Goal: Task Accomplishment & Management: Complete application form

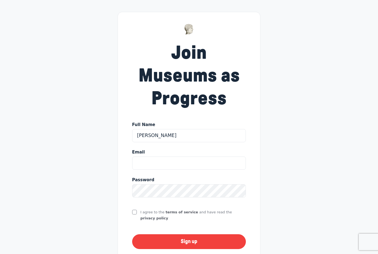
type input "[PERSON_NAME]"
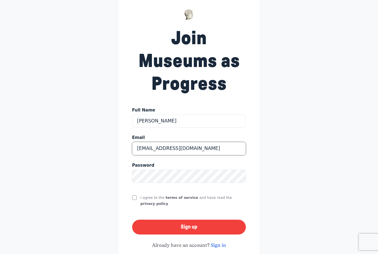
type input "[EMAIL_ADDRESS][DOMAIN_NAME]"
click at [197, 179] on div "Join Museums as Progress Full Name Richard Cooper Email rcooper@museumofthenews…" at bounding box center [189, 129] width 378 height 288
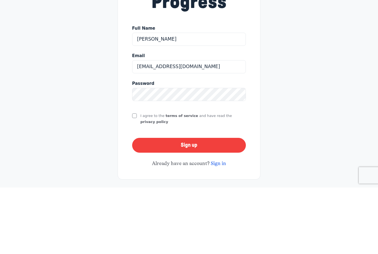
scroll to position [39, 0]
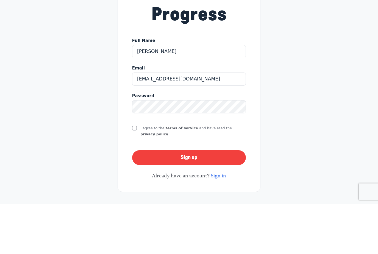
click at [132, 175] on div "I agree to the terms of service and have read the privacy policy" at bounding box center [189, 181] width 114 height 13
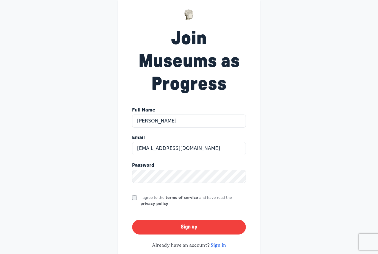
click at [135, 197] on input "I agree to the terms of service and have read the privacy policy" at bounding box center [134, 197] width 5 height 5
checkbox input "true"
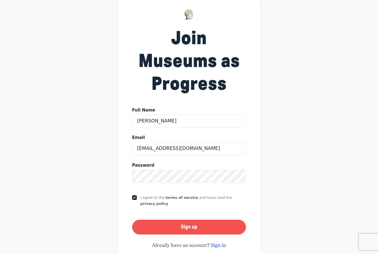
click at [211, 228] on button "Sign up" at bounding box center [189, 227] width 114 height 15
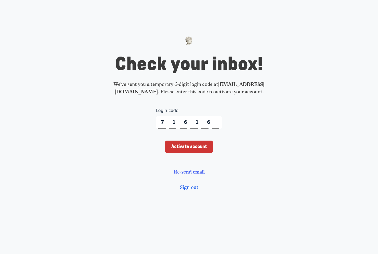
type input "716163"
click at [196, 153] on input "Activate account" at bounding box center [189, 147] width 48 height 12
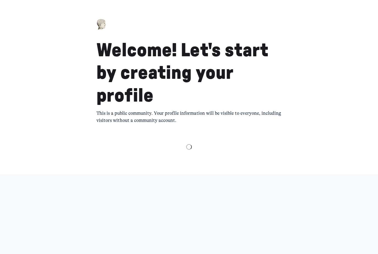
select select "Eastern Time (US & Canada)"
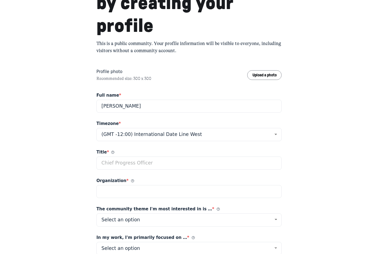
scroll to position [70, 0]
click at [210, 162] on input "Title *" at bounding box center [188, 163] width 185 height 13
type input "CEO & President"
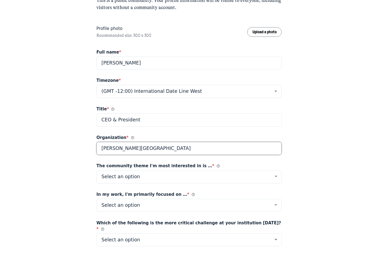
scroll to position [113, 0]
type input "Levine Museum of the New South"
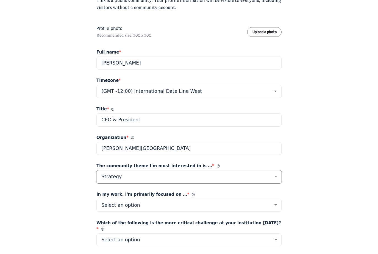
select select "24878"
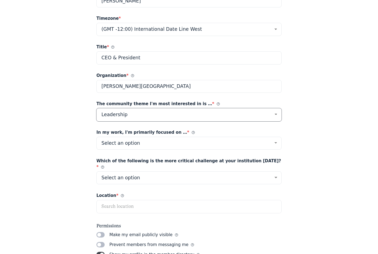
scroll to position [175, 0]
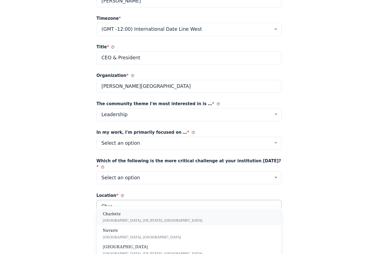
type input "Char"
select select "54314"
select select "8329"
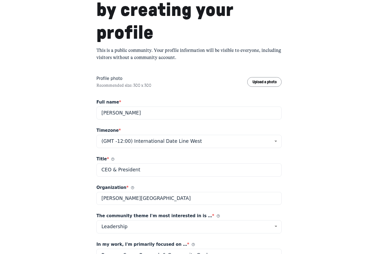
scroll to position [190, 0]
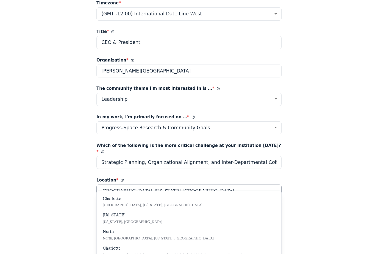
drag, startPoint x: 200, startPoint y: 182, endPoint x: 64, endPoint y: 178, distance: 136.0
type input "Charlotte"
type input "Charlotte, North Carolina, United States"
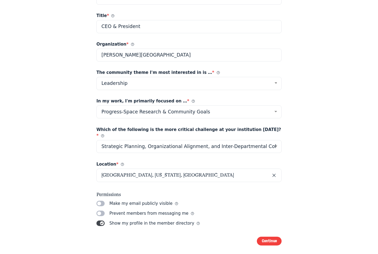
scroll to position [208, 0]
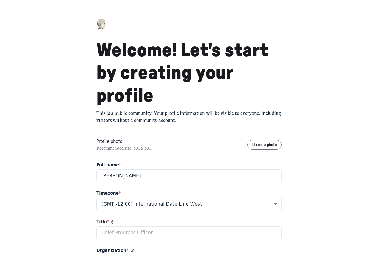
select select "Eastern Time (US & Canada)"
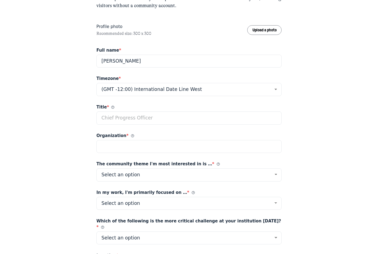
scroll to position [159, 0]
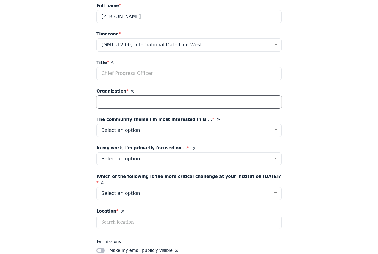
click at [224, 100] on input "Organization *" at bounding box center [188, 102] width 185 height 13
type input "Levine Museum of the New South"
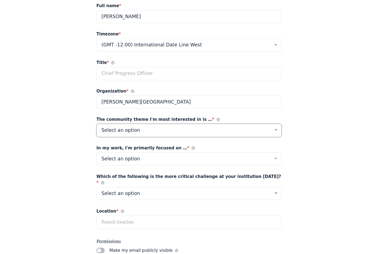
select select "24878"
select select "8329"
select select "54314"
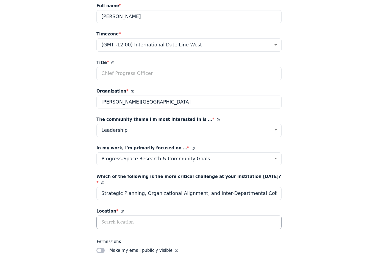
click at [128, 216] on input "text" at bounding box center [189, 222] width 185 height 13
type input "Cha"
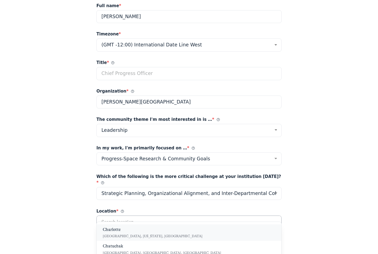
type input "Charlotte, North Carolina, United States"
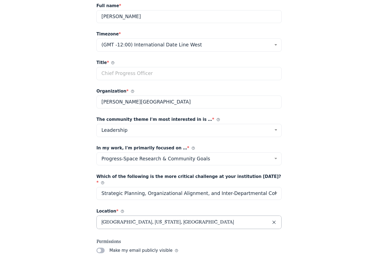
scroll to position [190, 0]
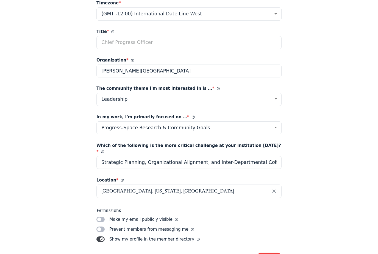
click at [274, 253] on button "Continue" at bounding box center [269, 257] width 25 height 9
type input "President & CEO"
click at [268, 253] on button "Continue" at bounding box center [269, 257] width 25 height 9
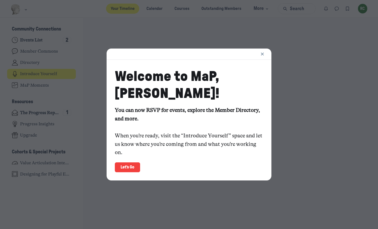
scroll to position [1648, 1080]
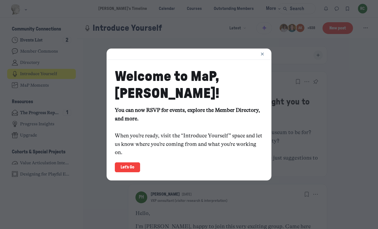
click at [124, 169] on link "Let's Go" at bounding box center [127, 168] width 25 height 10
